Goal: Task Accomplishment & Management: Use online tool/utility

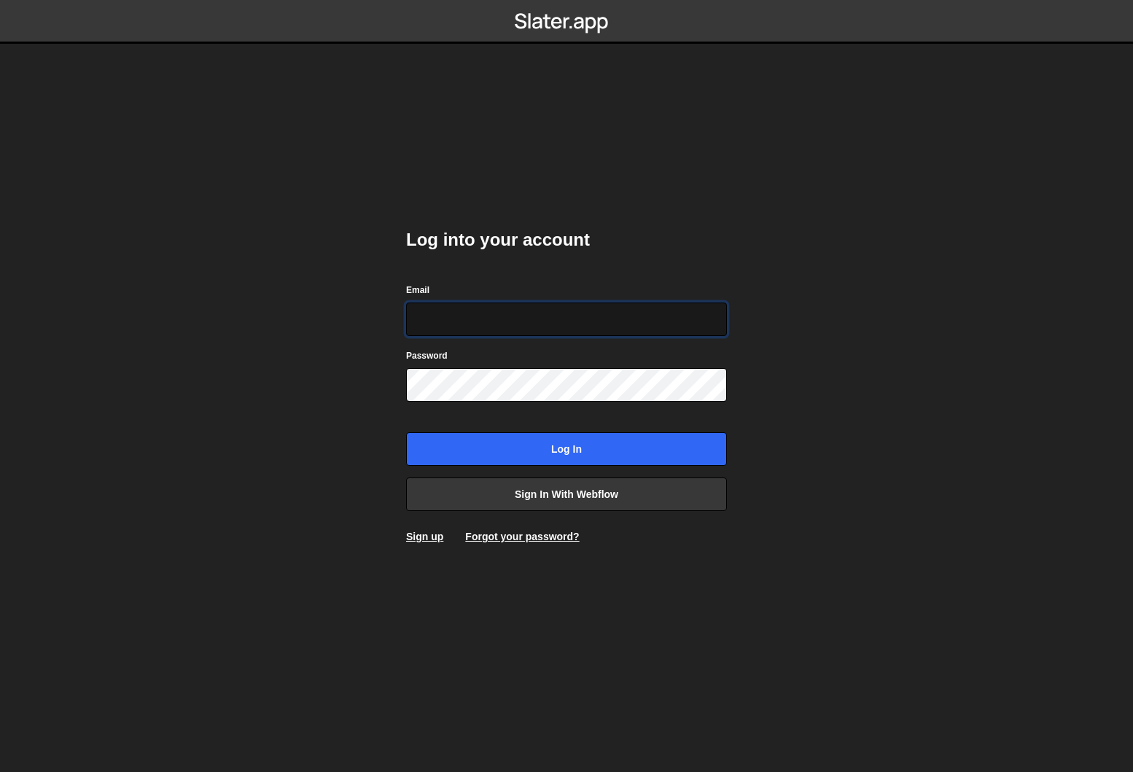
click at [566, 0] on com-1password-button at bounding box center [566, 0] width 0 height 0
type input "dev@Pinecone.agency"
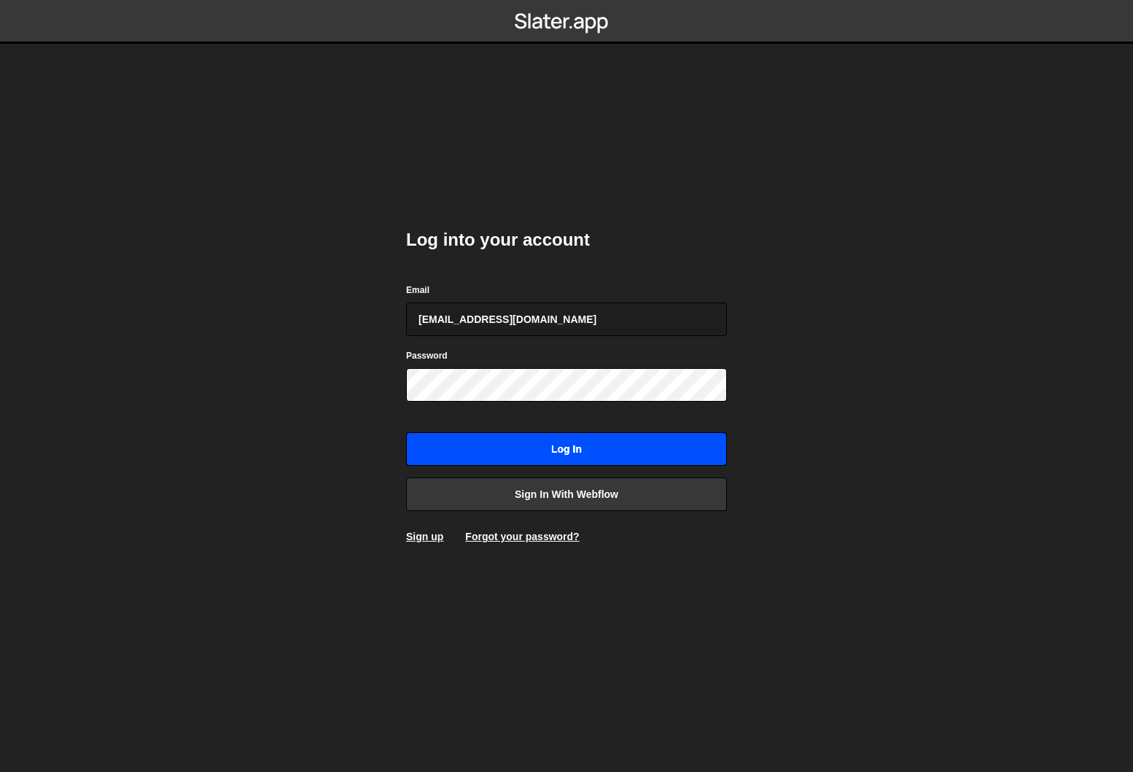
click at [550, 453] on input "Log in" at bounding box center [566, 449] width 321 height 34
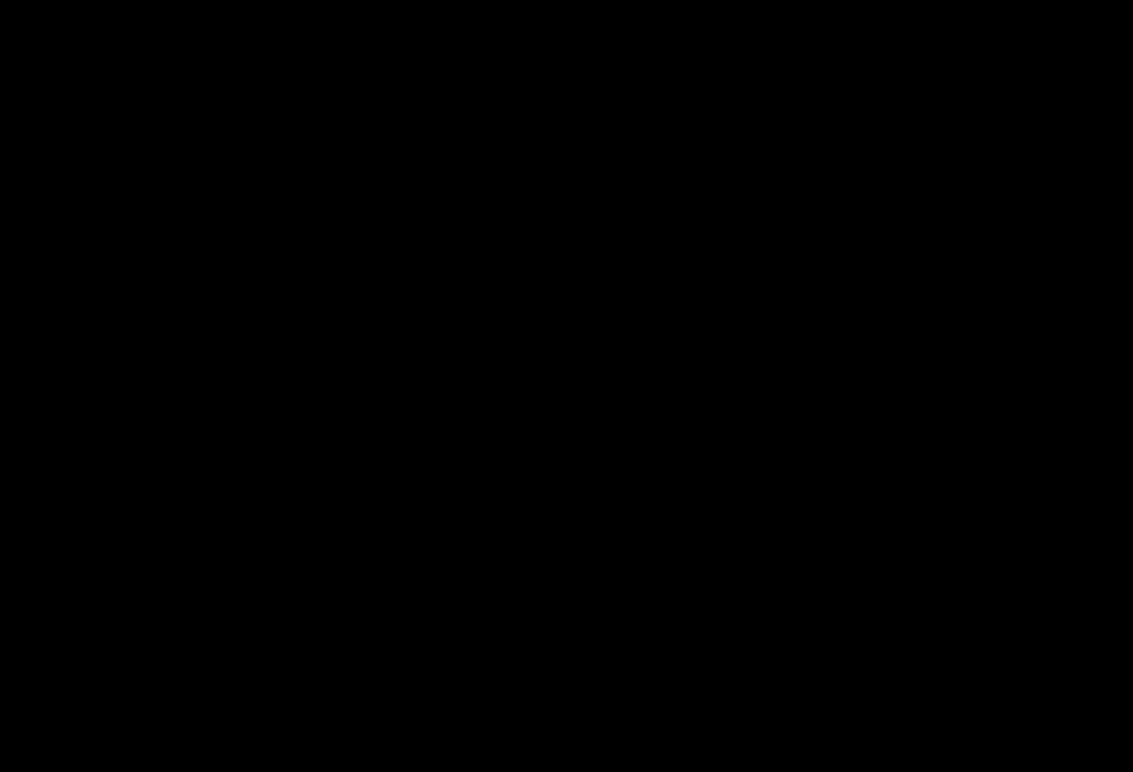
scroll to position [304, 0]
